Goal: Download file/media

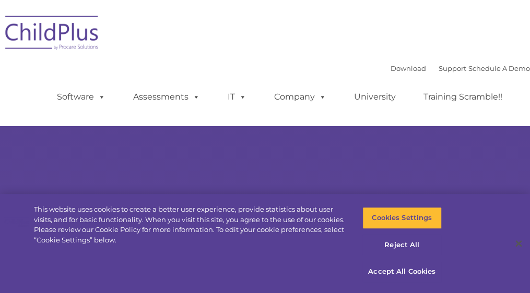
select select "MEDIUM"
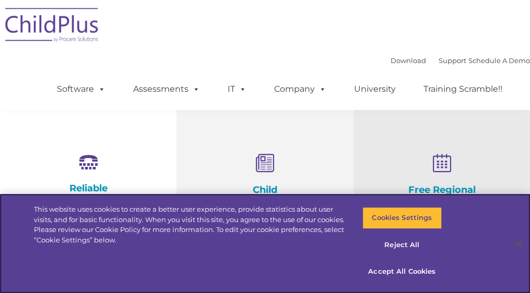
scroll to position [323, 0]
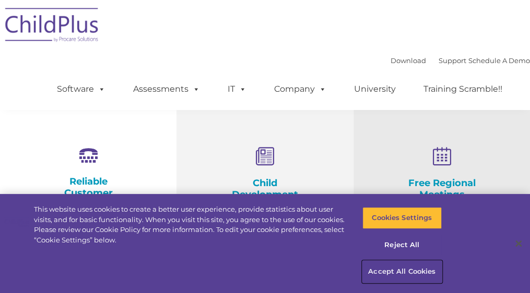
click at [385, 270] on button "Accept All Cookies" at bounding box center [401, 272] width 79 height 22
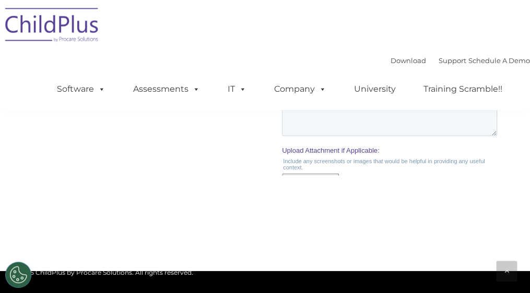
scroll to position [1362, 0]
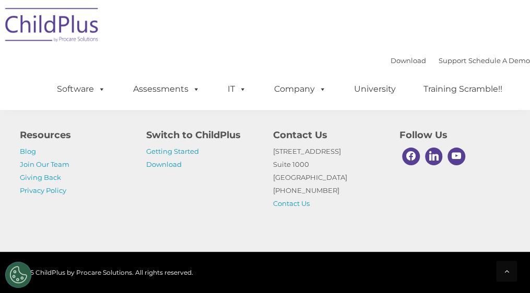
click at [190, 156] on p "Getting Started Download" at bounding box center [201, 158] width 111 height 26
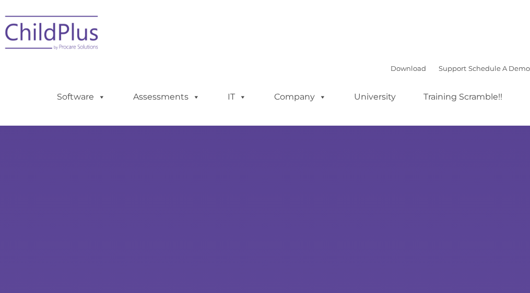
type input ""
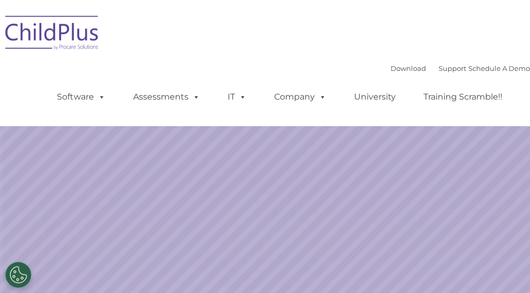
select select "MEDIUM"
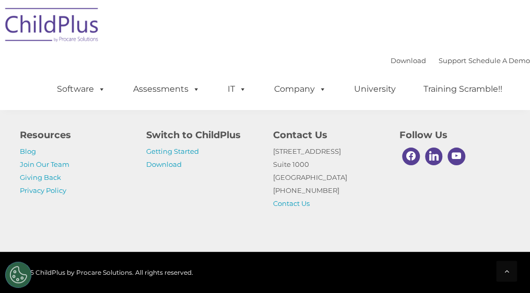
scroll to position [1378, 0]
